Goal: Information Seeking & Learning: Learn about a topic

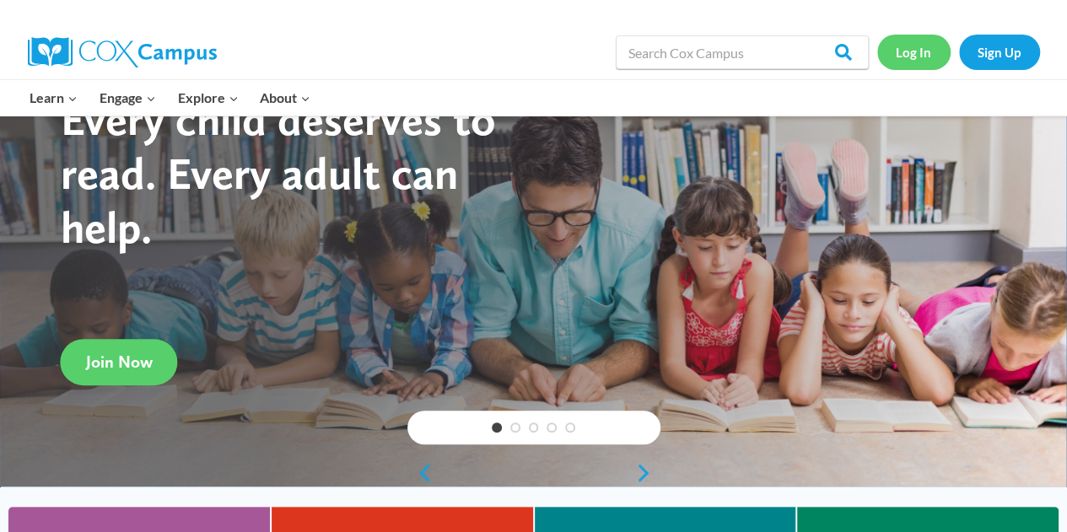
click at [931, 47] on link "Log In" at bounding box center [913, 52] width 73 height 35
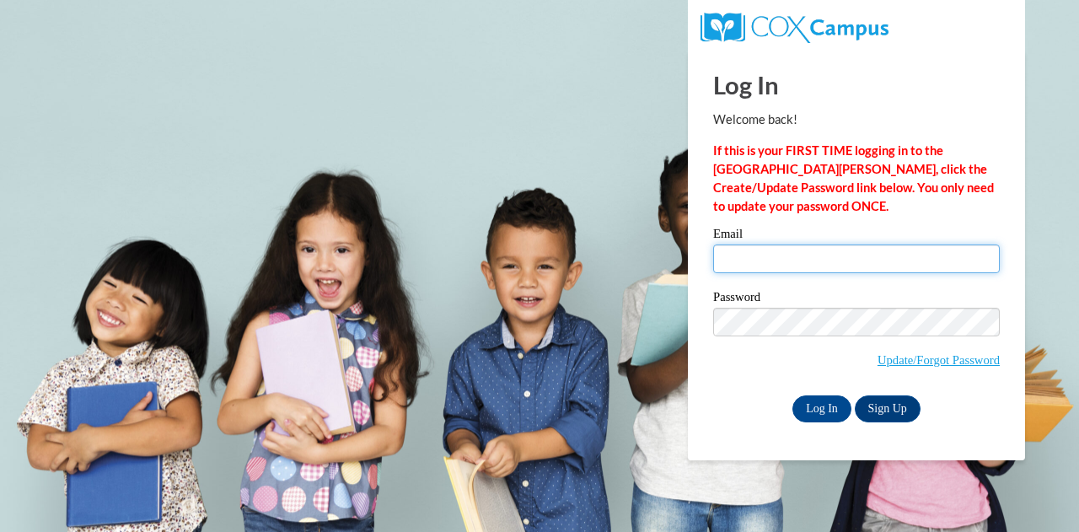
click at [788, 264] on input "Email" at bounding box center [856, 259] width 287 height 29
type input "erin.reilley@trschools.k12.wi.us"
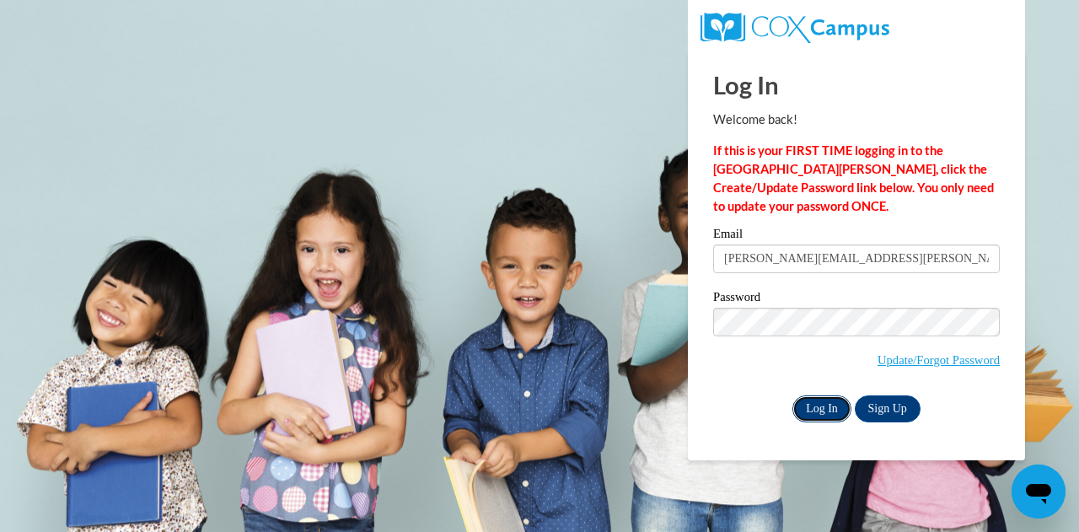
click at [806, 406] on input "Log In" at bounding box center [822, 408] width 59 height 27
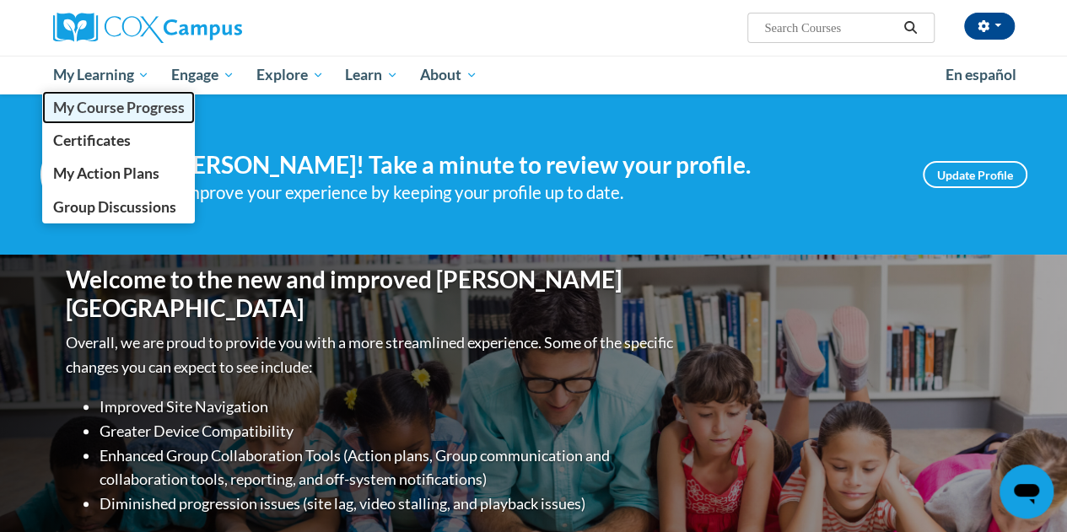
click at [125, 113] on span "My Course Progress" at bounding box center [118, 108] width 132 height 18
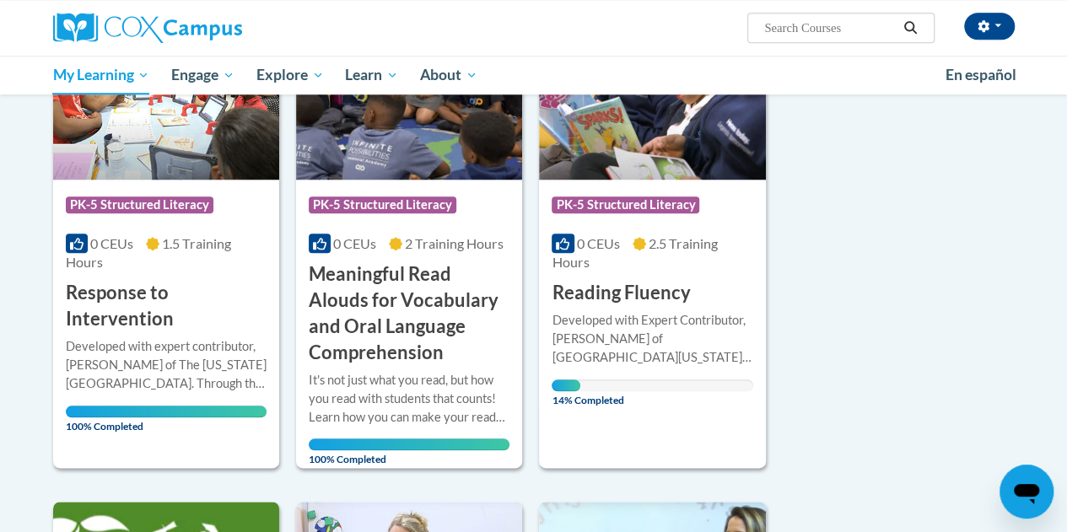
scroll to position [744, 0]
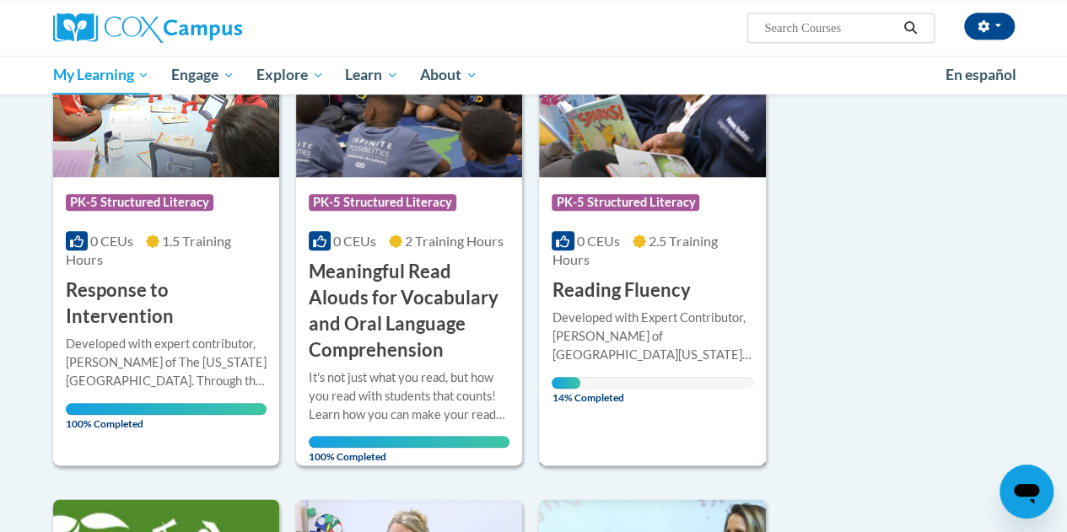
click at [611, 294] on h3 "Reading Fluency" at bounding box center [620, 290] width 138 height 26
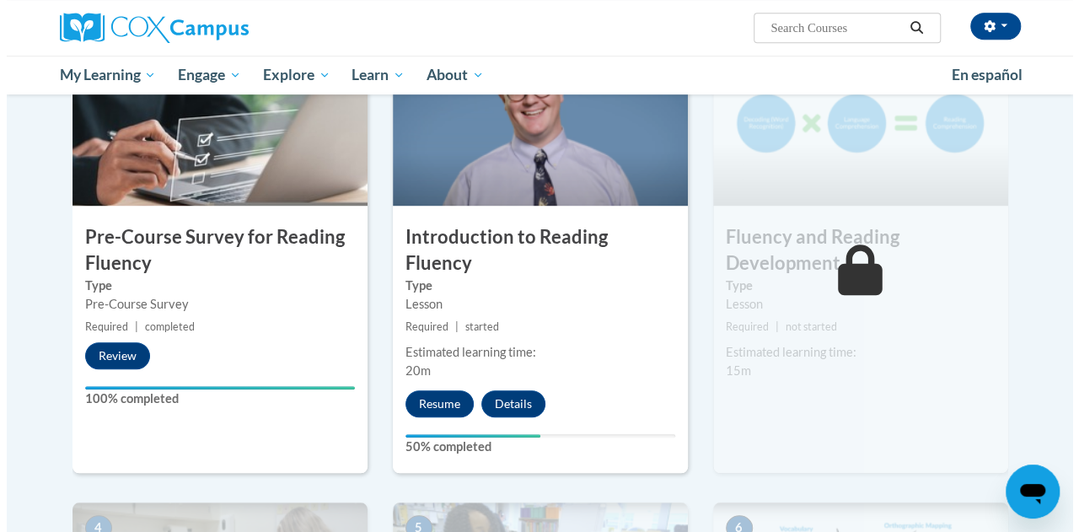
scroll to position [423, 0]
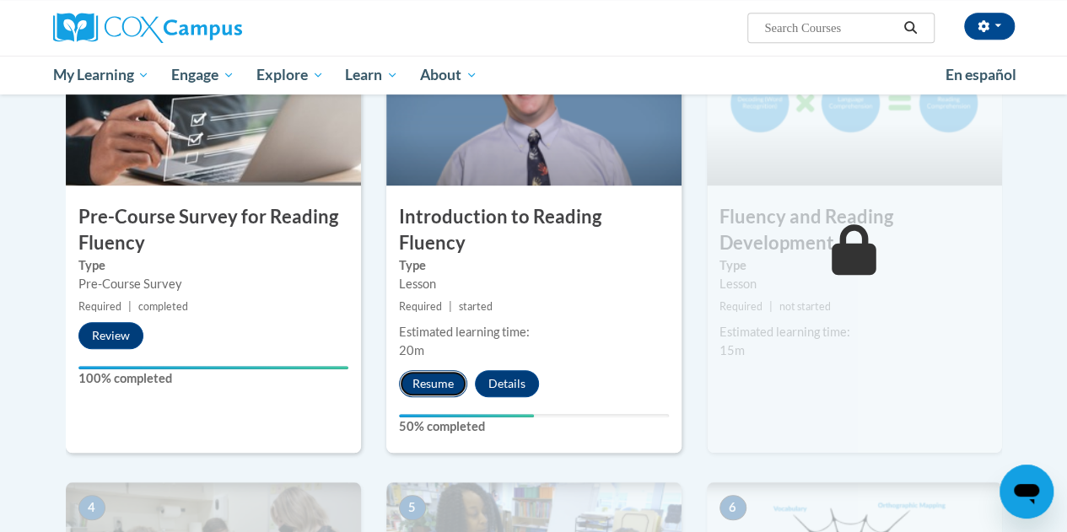
click at [448, 370] on button "Resume" at bounding box center [433, 383] width 68 height 27
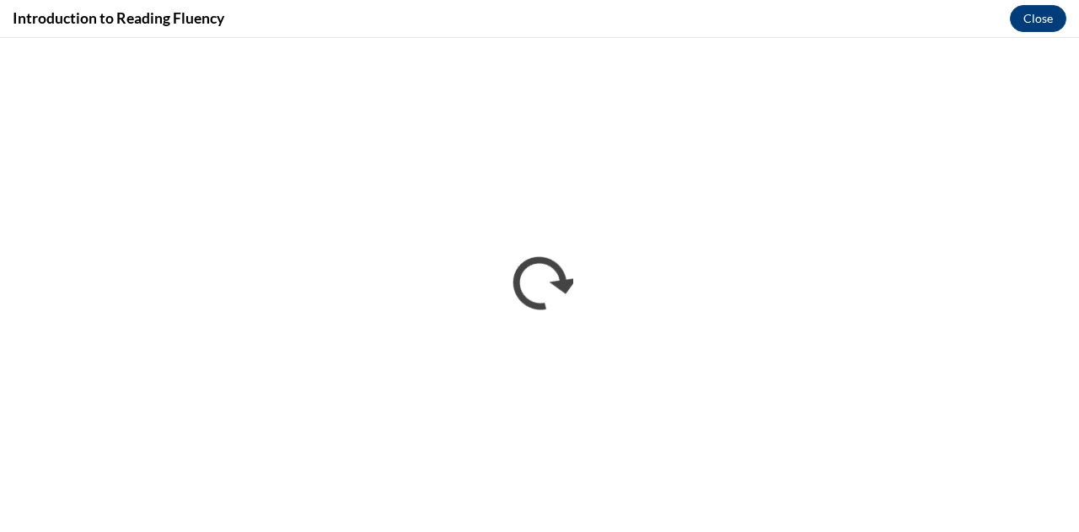
scroll to position [0, 0]
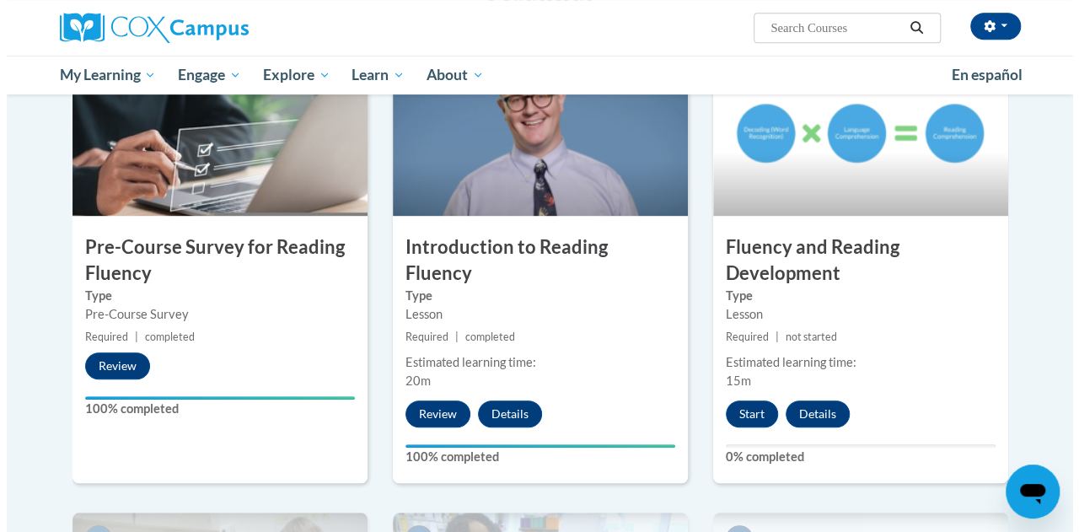
scroll to position [351, 0]
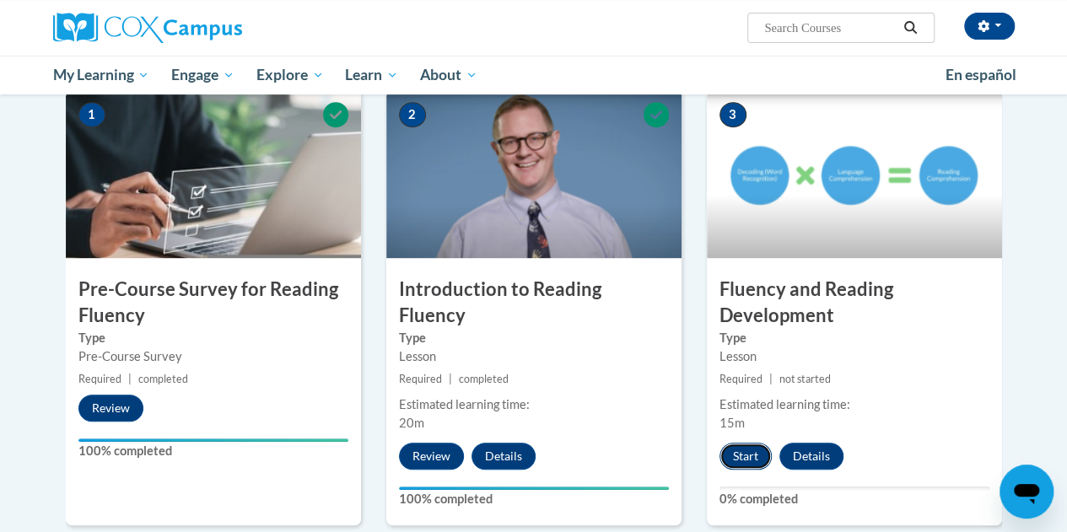
click at [751, 443] on button "Start" at bounding box center [745, 456] width 52 height 27
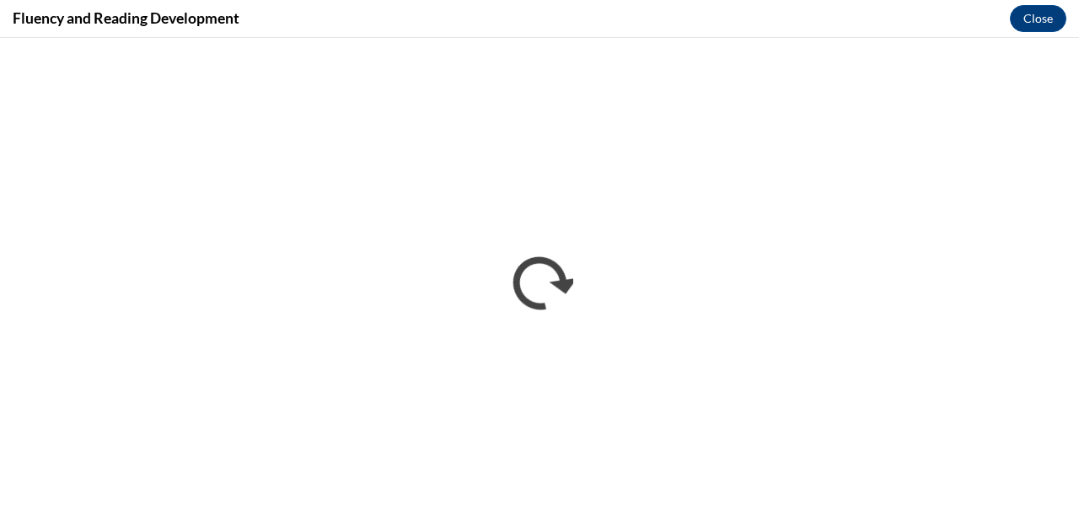
scroll to position [0, 0]
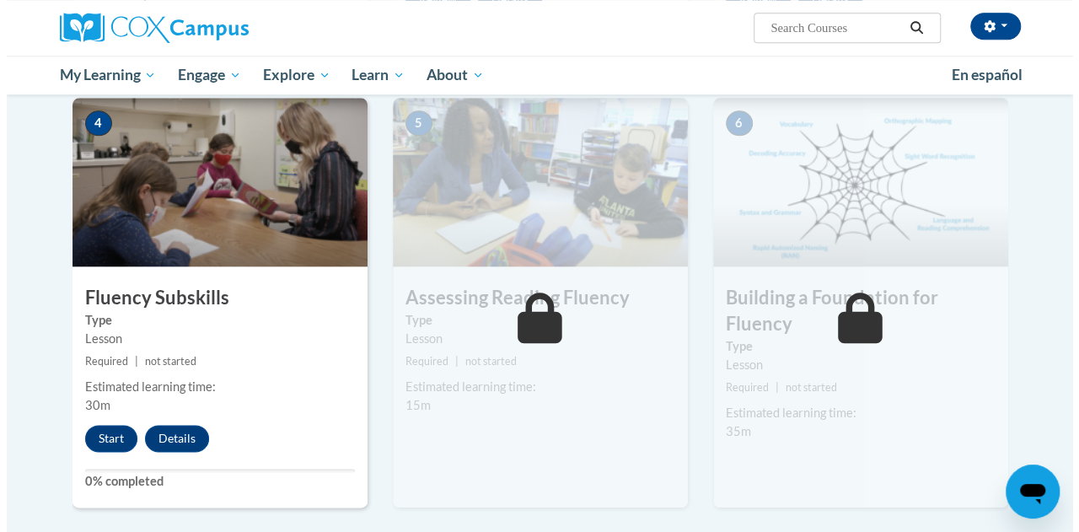
scroll to position [810, 0]
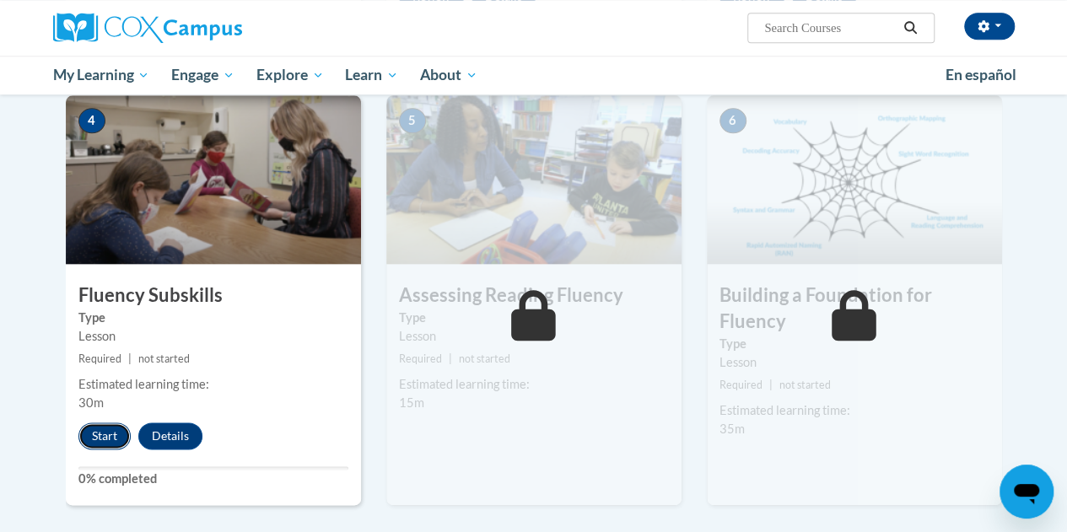
click at [102, 430] on button "Start" at bounding box center [104, 435] width 52 height 27
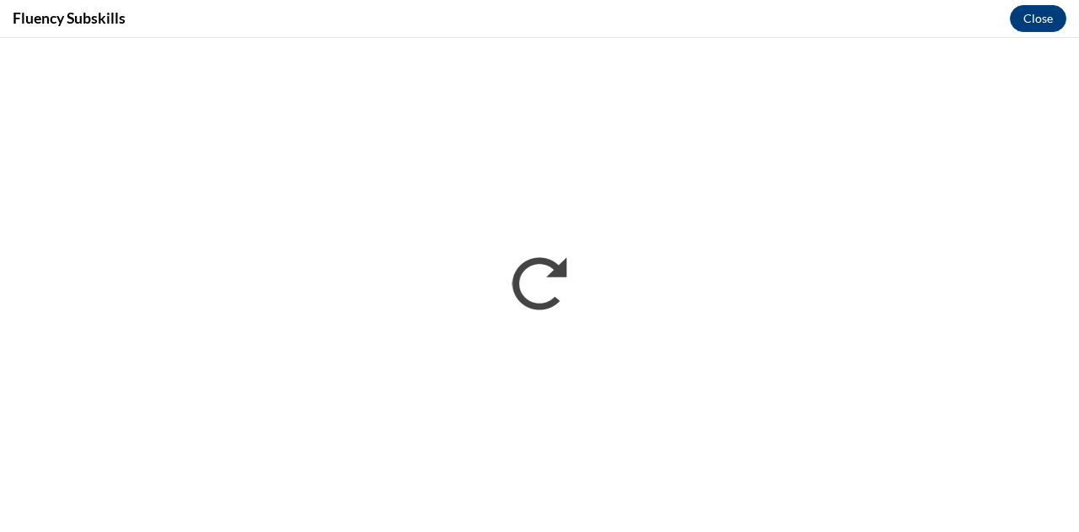
scroll to position [0, 0]
